Goal: Navigation & Orientation: Find specific page/section

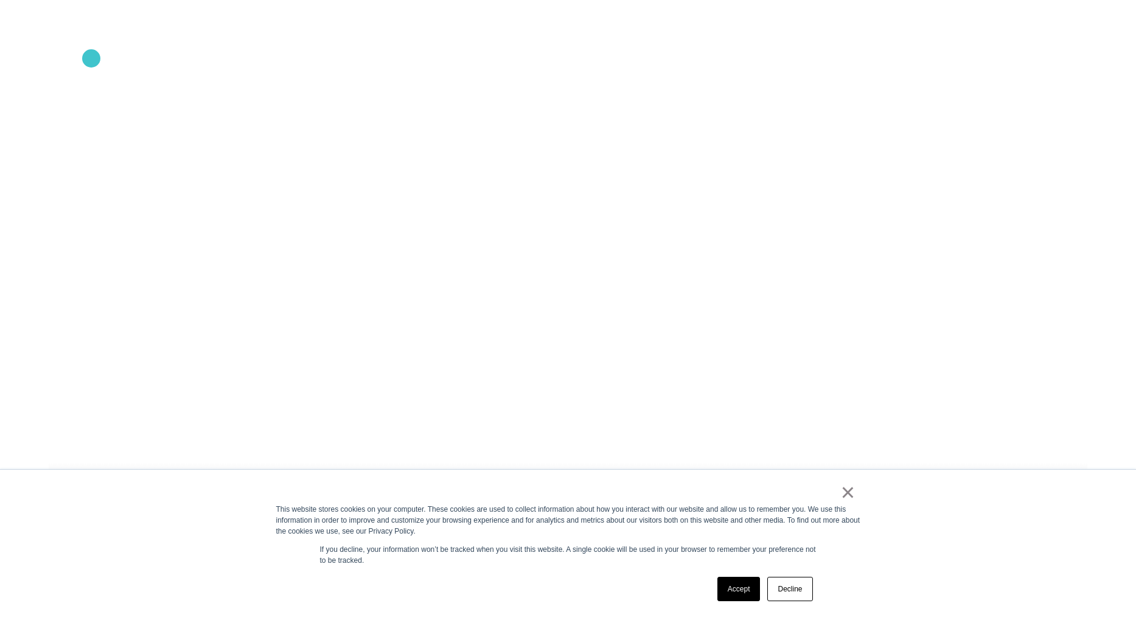
click at [91, 58] on icon ".st0{display:none;} .st1{display:inline;} .st2{font-family:'HelveticaNeue-Mediu…" at bounding box center [83, 63] width 78 height 32
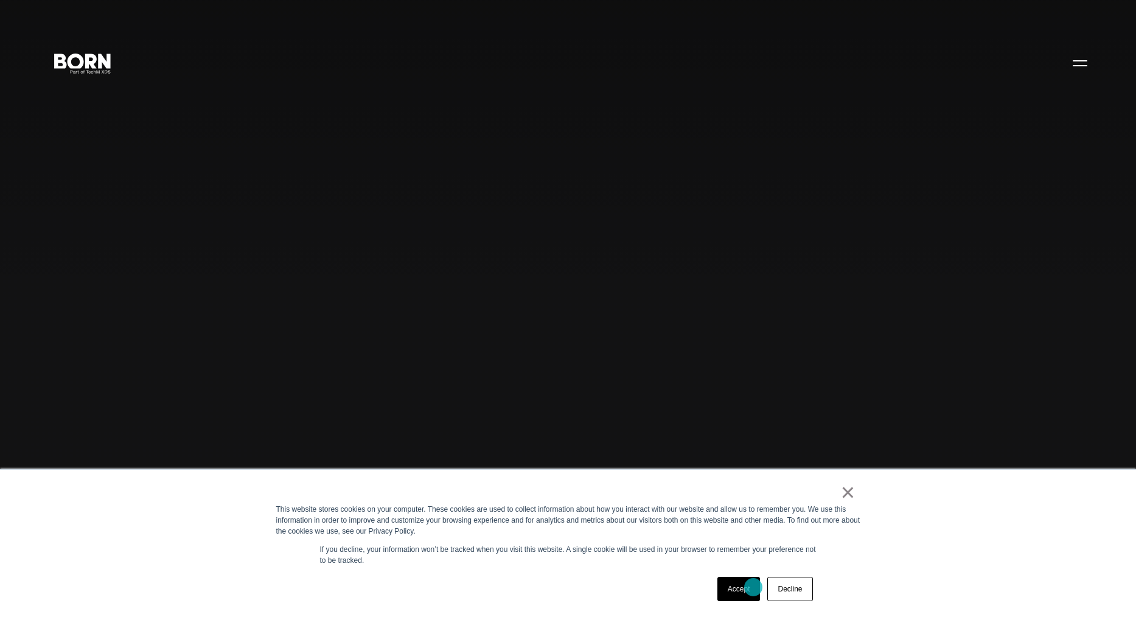
click at [753, 587] on link "Accept" at bounding box center [739, 589] width 43 height 24
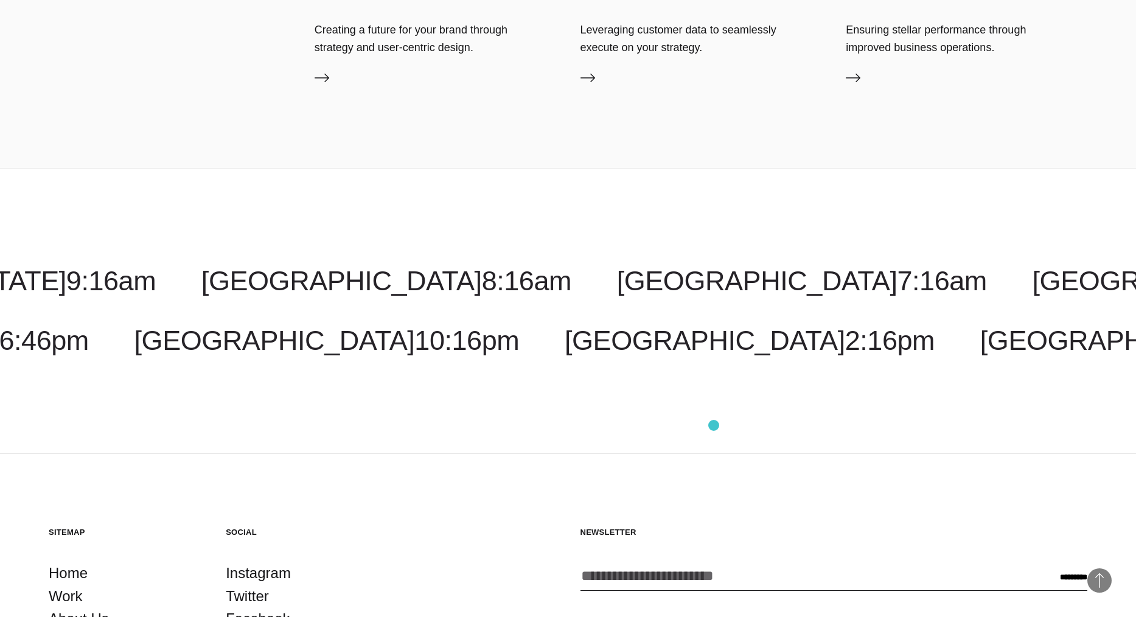
scroll to position [4151, 0]
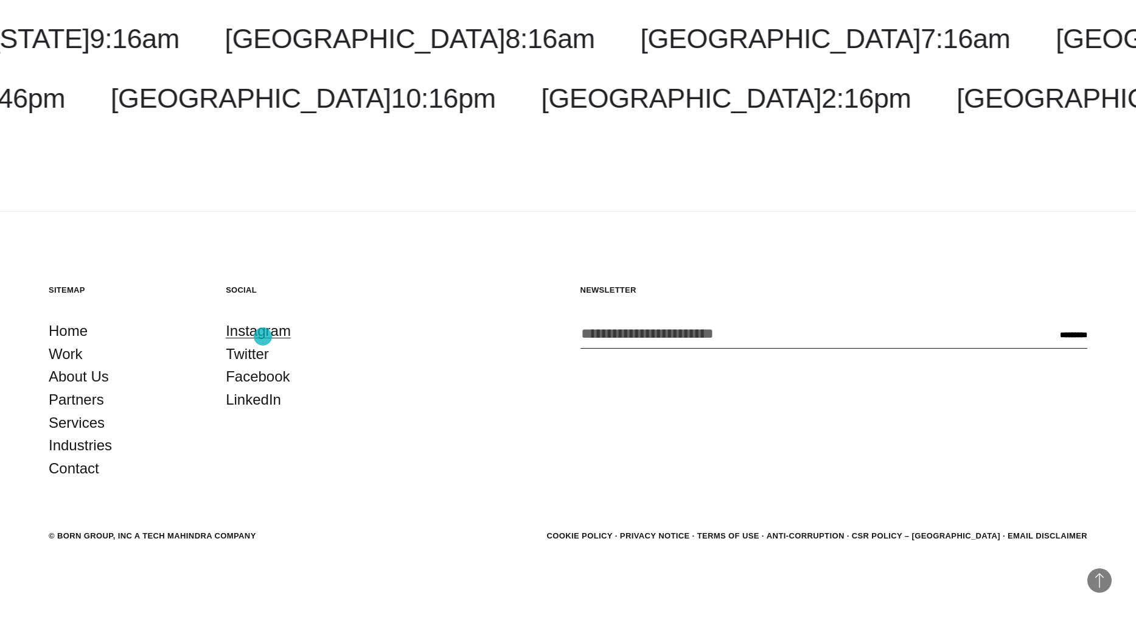
click at [263, 337] on link "Instagram" at bounding box center [258, 331] width 65 height 23
click at [60, 351] on link "Work" at bounding box center [66, 354] width 34 height 23
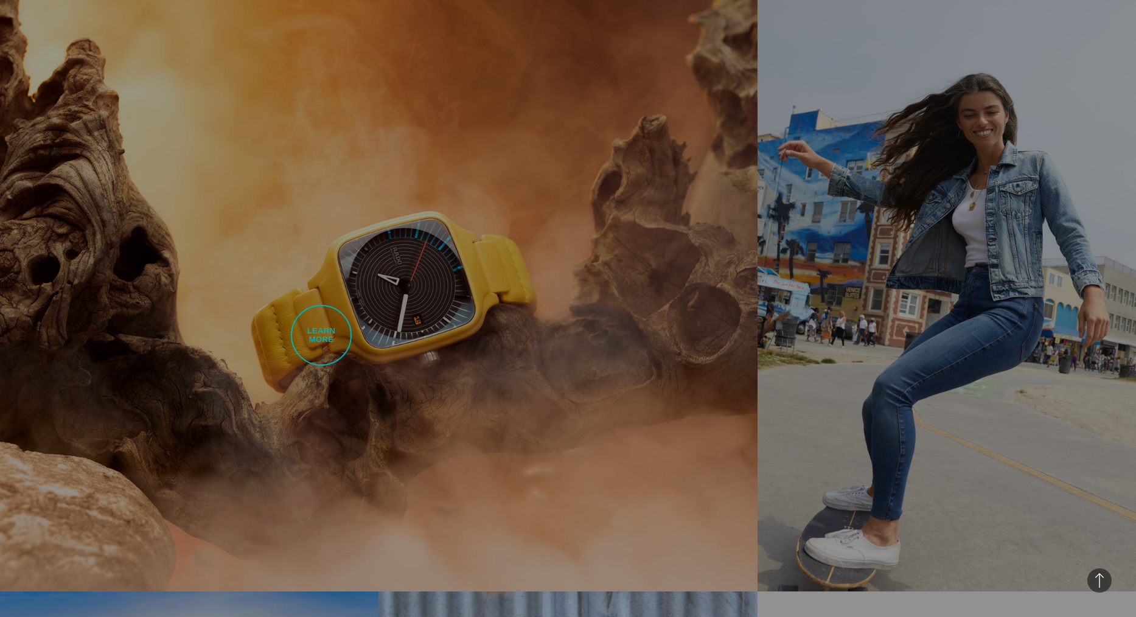
scroll to position [693, 0]
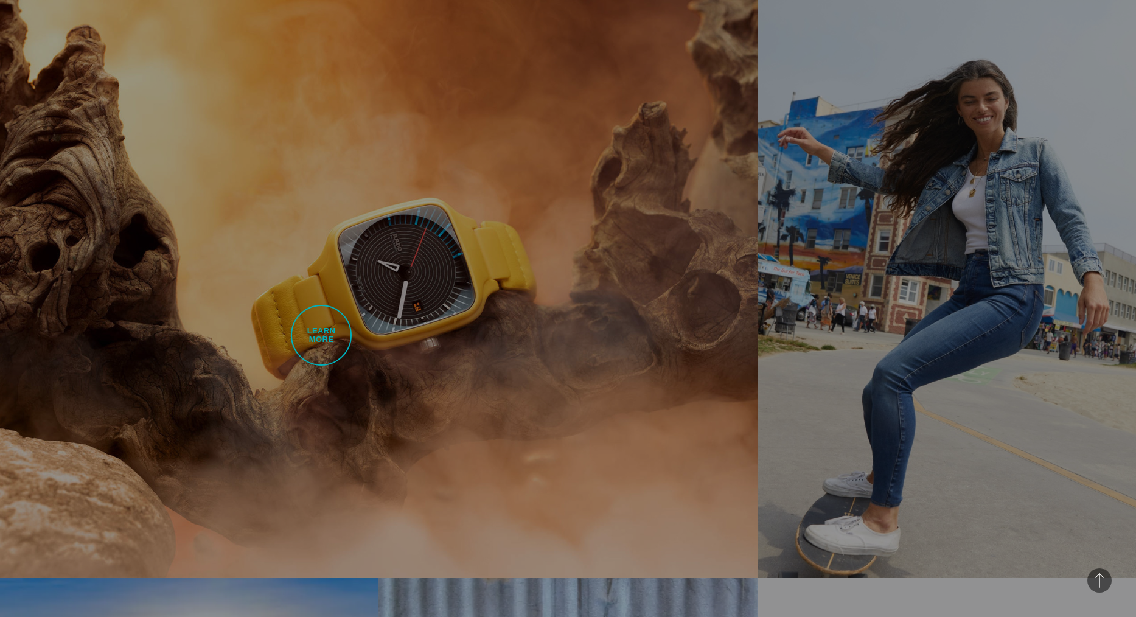
click at [321, 335] on link "Rado Upgraded Experience Through UI/UX and Content Strategy BORN developed Rado…" at bounding box center [379, 280] width 758 height 596
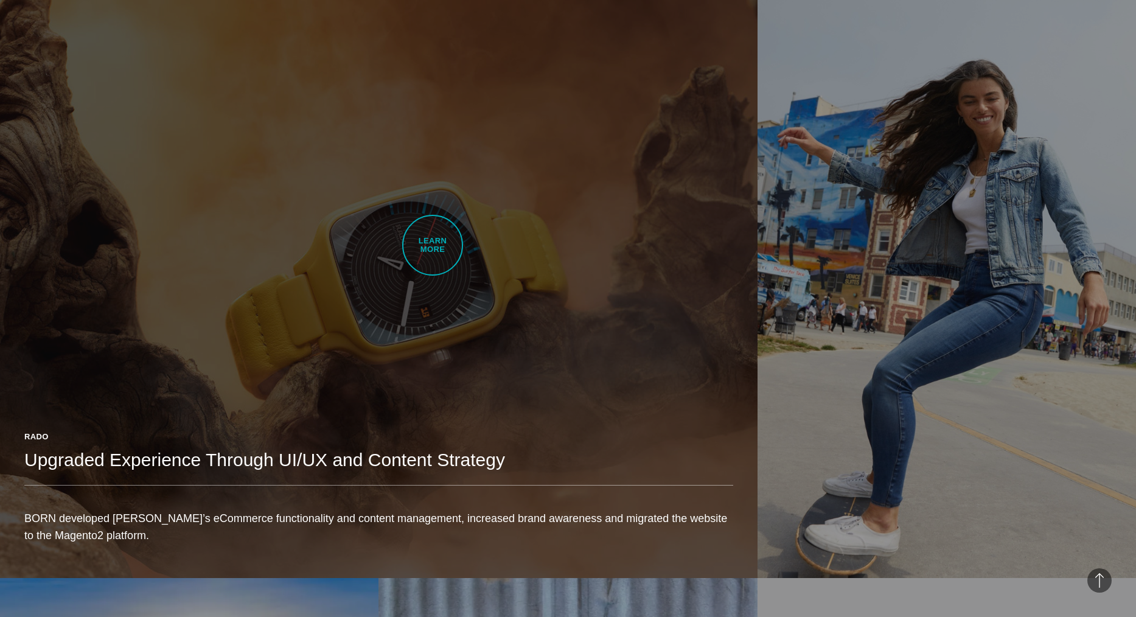
click at [433, 245] on link "Rado Upgraded Experience Through UI/UX and Content Strategy BORN developed Rado…" at bounding box center [379, 280] width 758 height 596
click at [419, 161] on link "Rado Upgraded Experience Through UI/UX and Content Strategy BORN developed Rado…" at bounding box center [379, 280] width 758 height 596
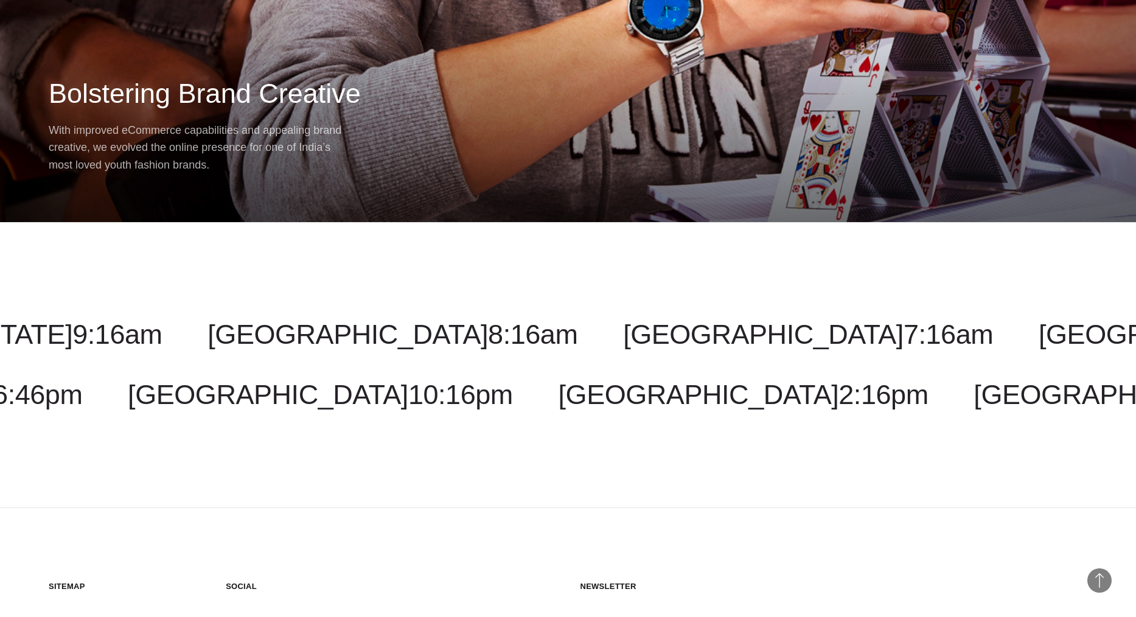
scroll to position [17082, 0]
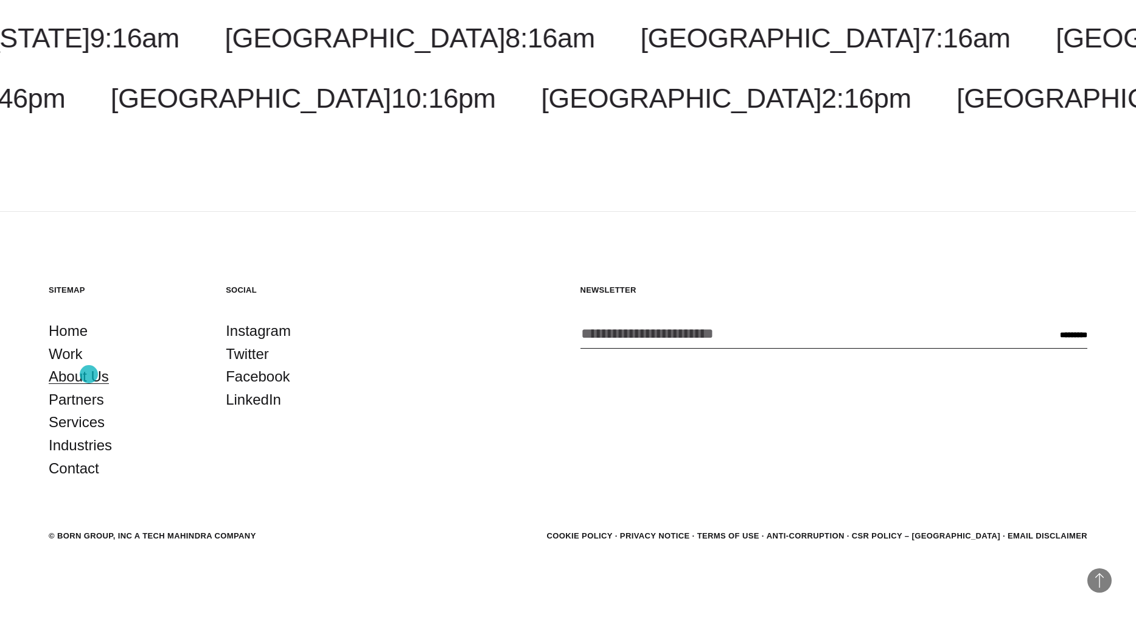
click at [89, 374] on link "About Us" at bounding box center [79, 376] width 60 height 23
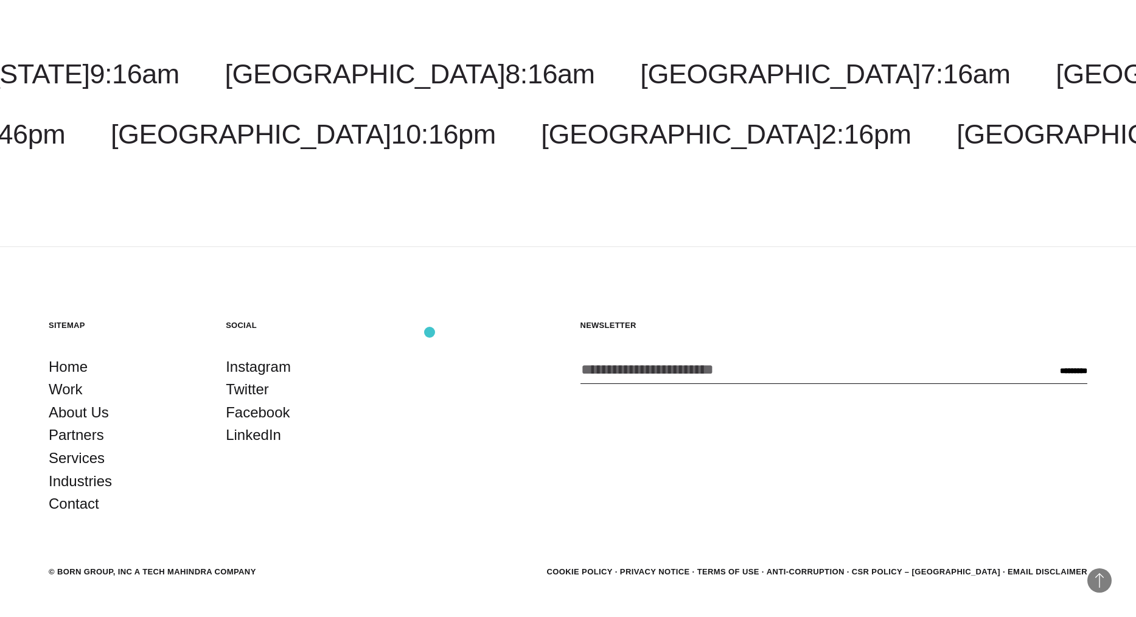
scroll to position [4800, 0]
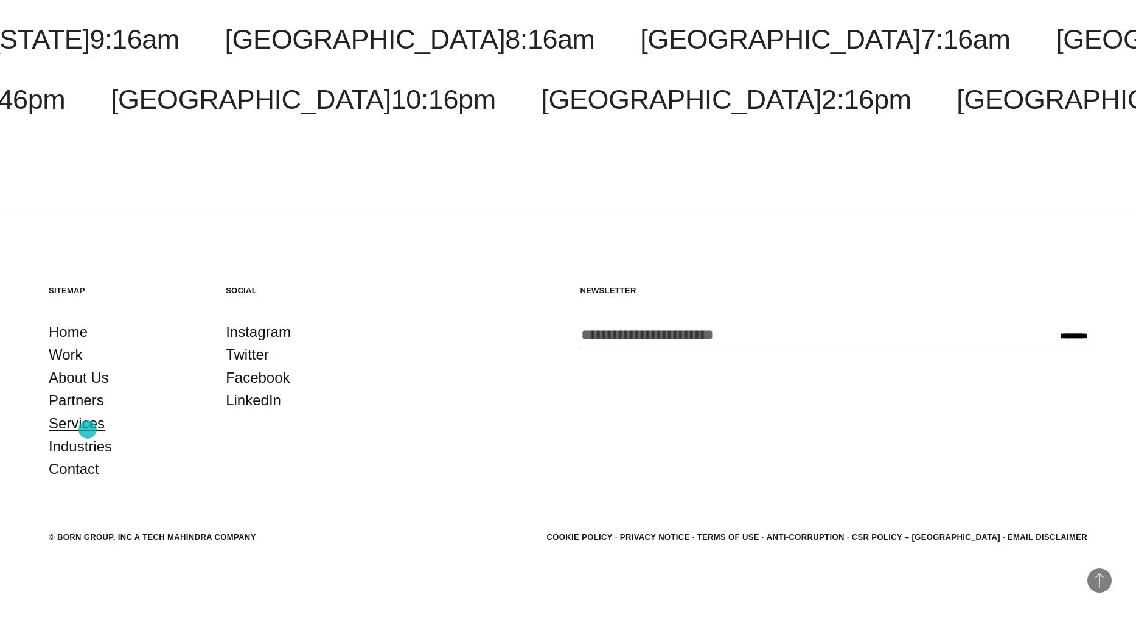
click at [88, 430] on link "Services" at bounding box center [77, 423] width 56 height 23
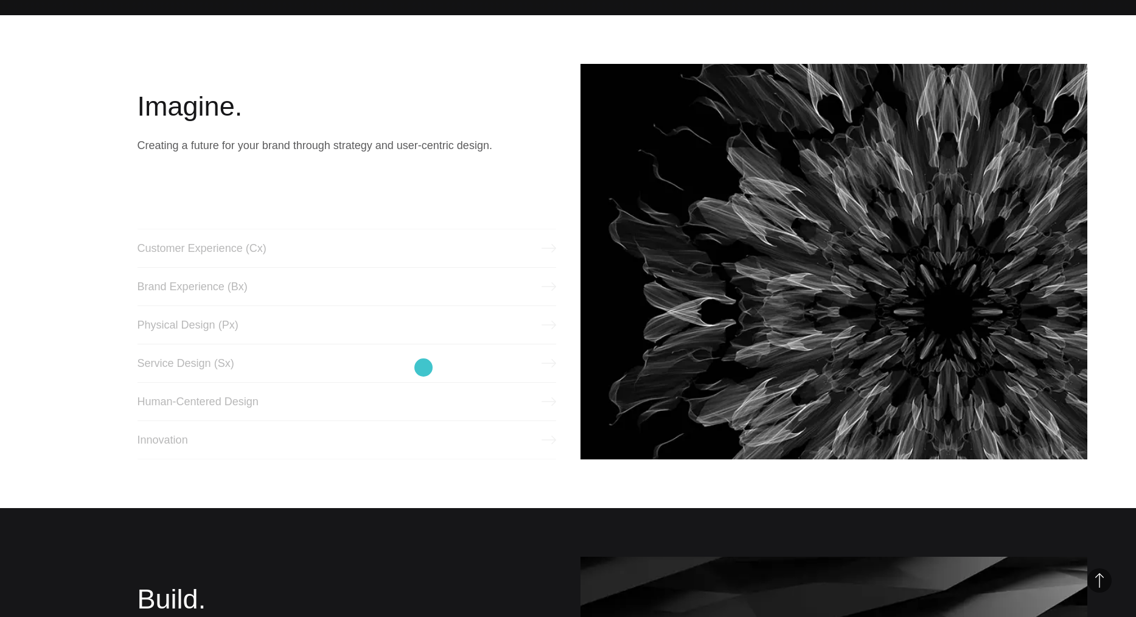
scroll to position [615, 0]
